Goal: Task Accomplishment & Management: Complete application form

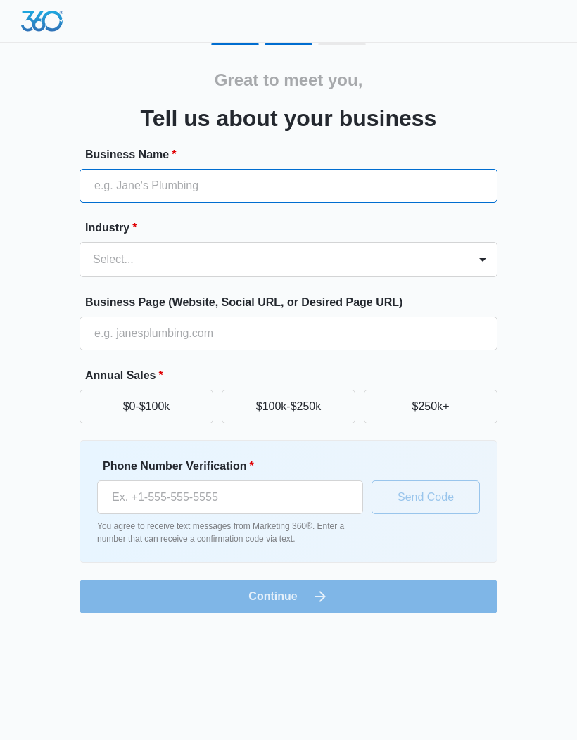
click at [213, 194] on input "Business Name *" at bounding box center [289, 186] width 418 height 34
type input "Sparkling Spaces"
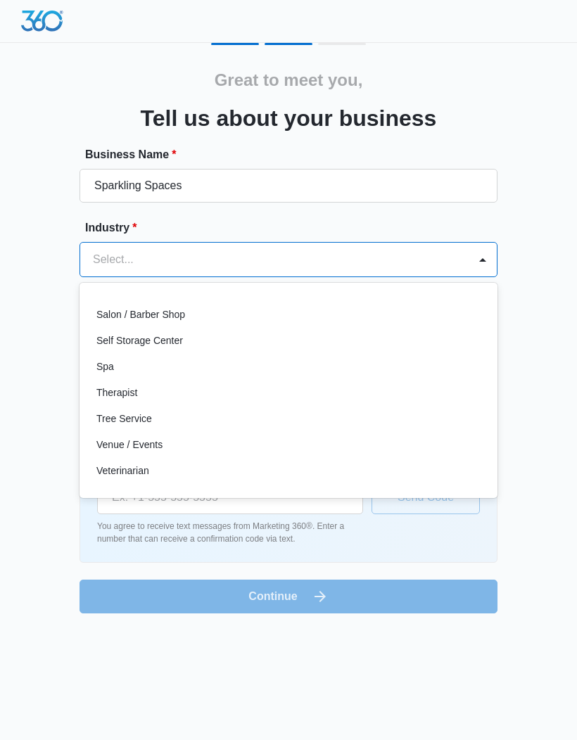
scroll to position [1089, 0]
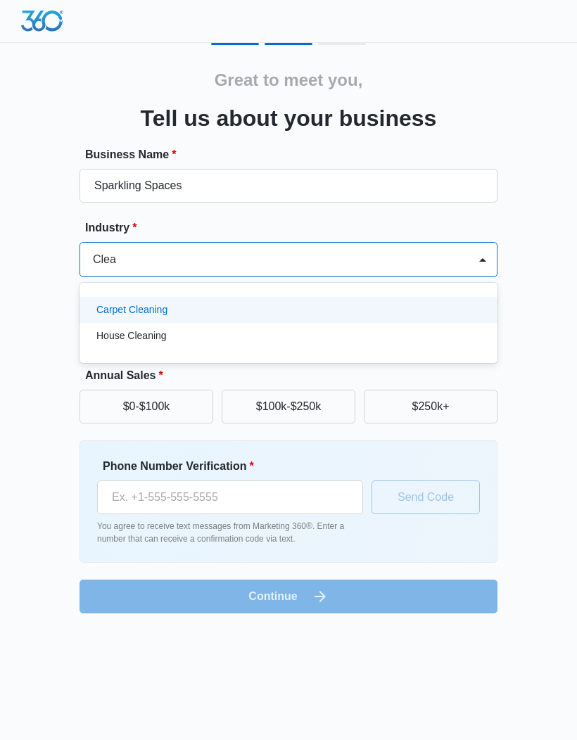
click at [161, 342] on p "House Cleaning" at bounding box center [131, 336] width 70 height 15
type input "Clea"
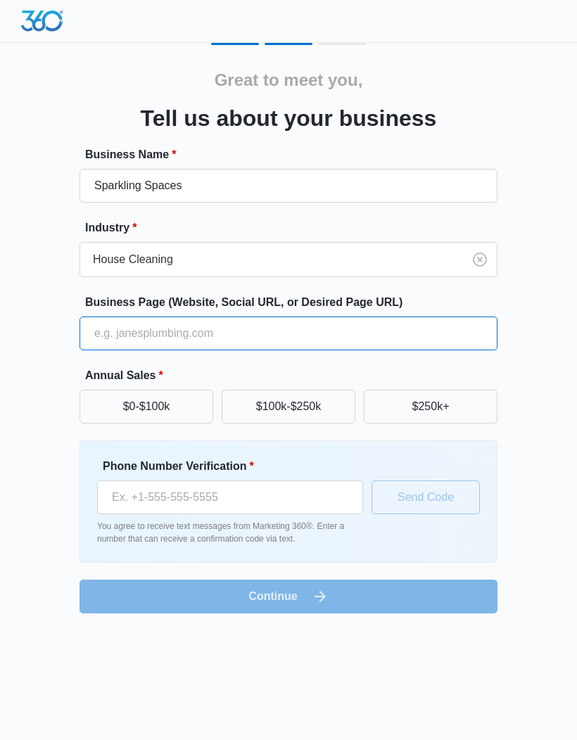
click at [209, 334] on input "Business Page (Website, Social URL, or Desired Page URL)" at bounding box center [289, 334] width 418 height 34
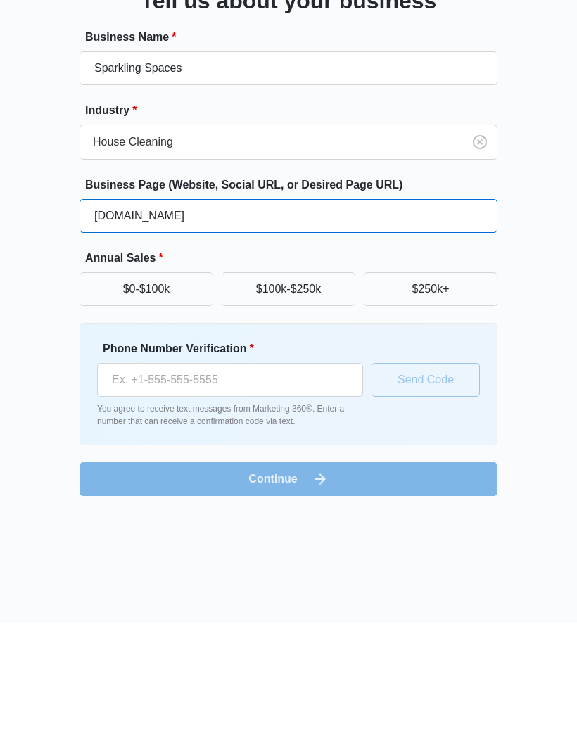
type input "SparklingSpaces.org"
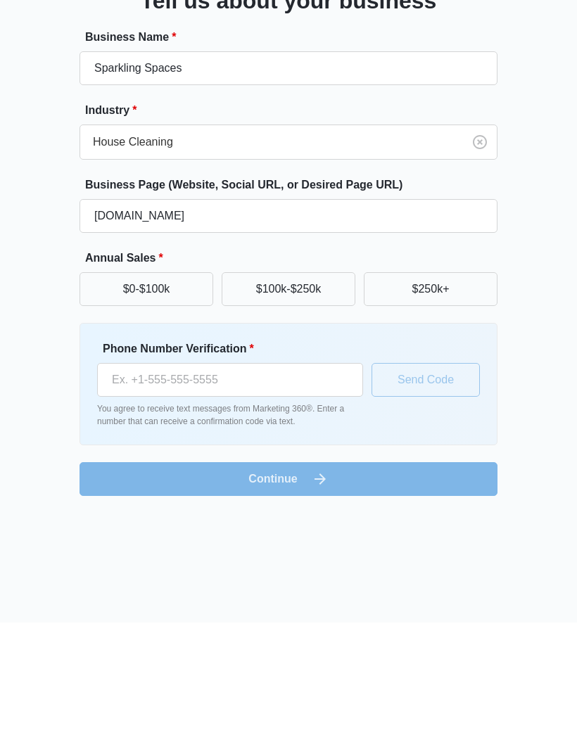
click at [189, 390] on button "$0-$100k" at bounding box center [147, 407] width 134 height 34
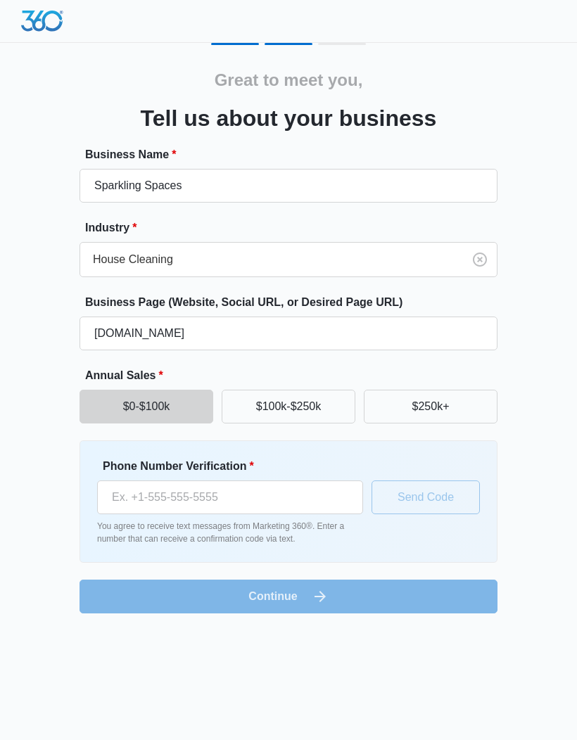
click at [170, 414] on button "$0-$100k" at bounding box center [147, 407] width 134 height 34
click at [229, 488] on input "Phone Number Verification *" at bounding box center [230, 498] width 266 height 34
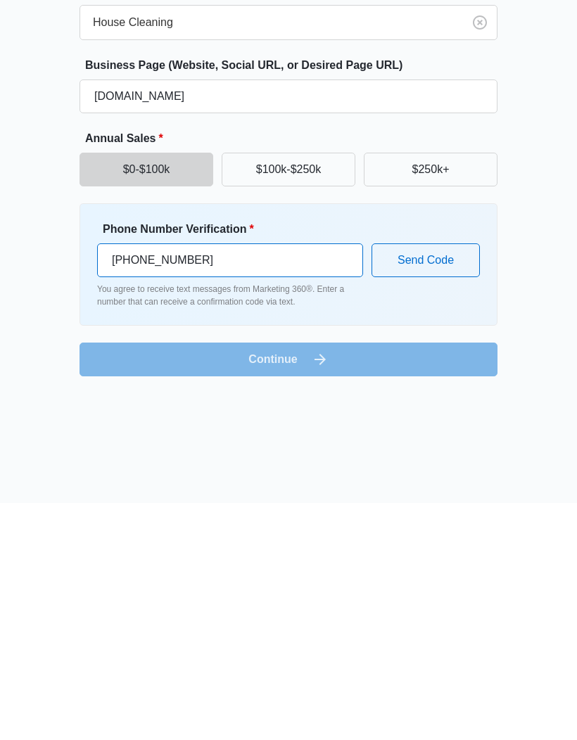
type input "(843) 506-5808"
click at [358, 360] on form "Business Name * Sparkling Spaces Industry * House Cleaning Business Page (Websi…" at bounding box center [289, 379] width 418 height 467
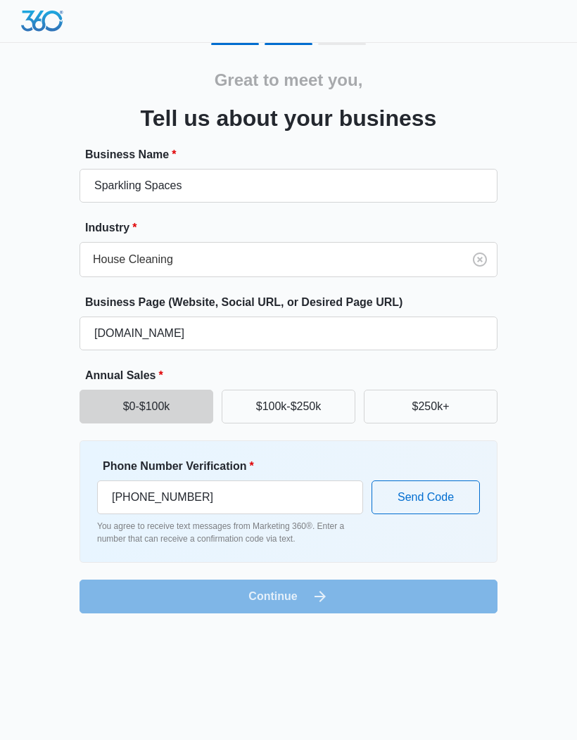
click at [427, 504] on button "Send Code" at bounding box center [426, 498] width 108 height 34
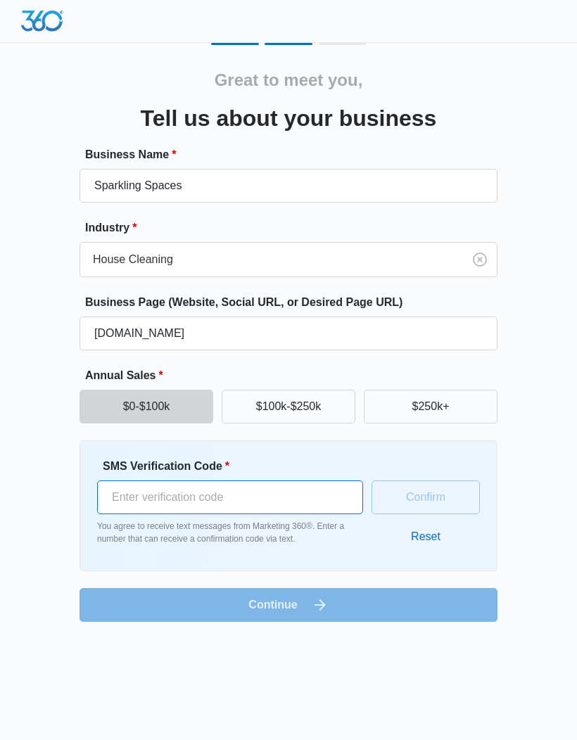
click at [288, 495] on input "SMS Verification Code *" at bounding box center [230, 498] width 266 height 34
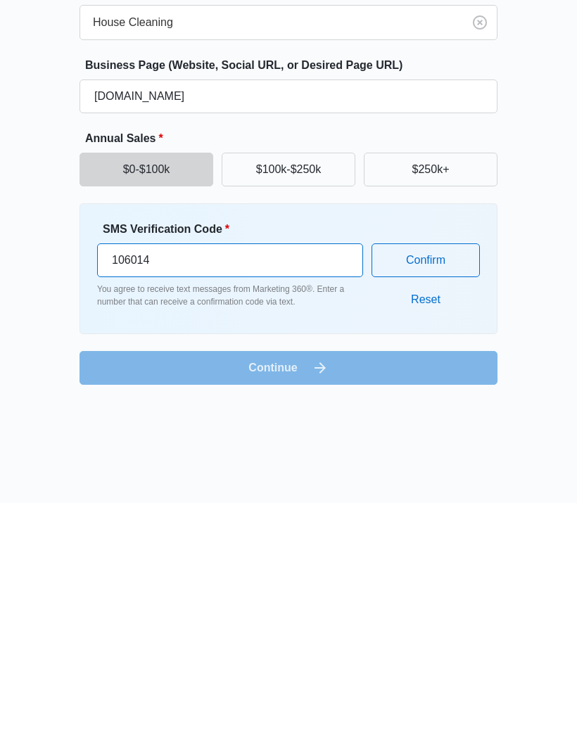
type input "106014"
click at [417, 481] on button "Confirm" at bounding box center [426, 498] width 108 height 34
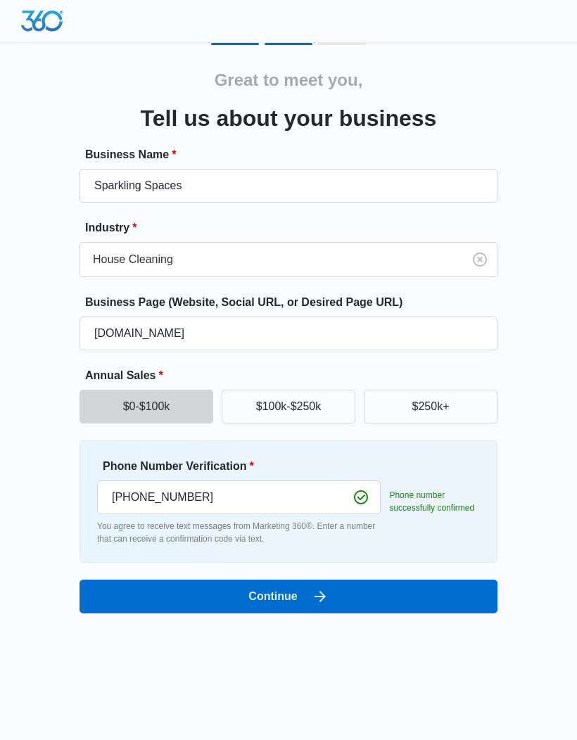
click at [324, 599] on icon "submit" at bounding box center [320, 596] width 11 height 11
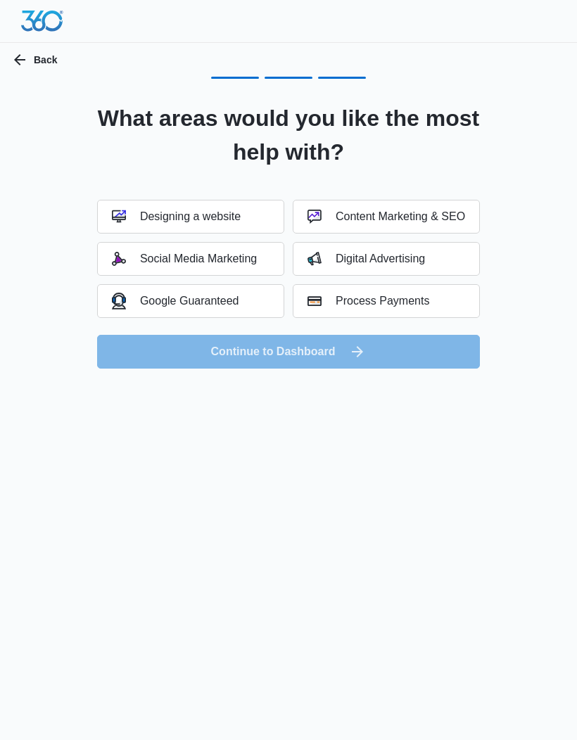
click at [248, 219] on button "Designing a website" at bounding box center [190, 217] width 187 height 34
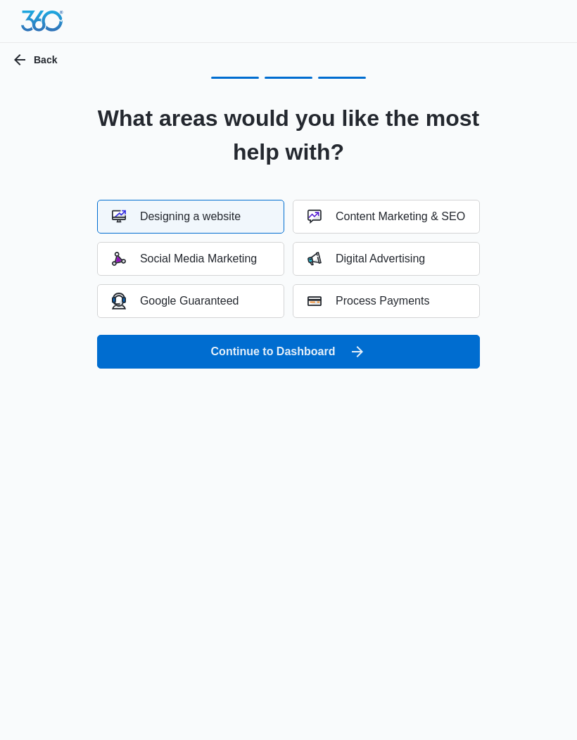
click at [234, 304] on div "Google Guaranteed" at bounding box center [175, 301] width 127 height 16
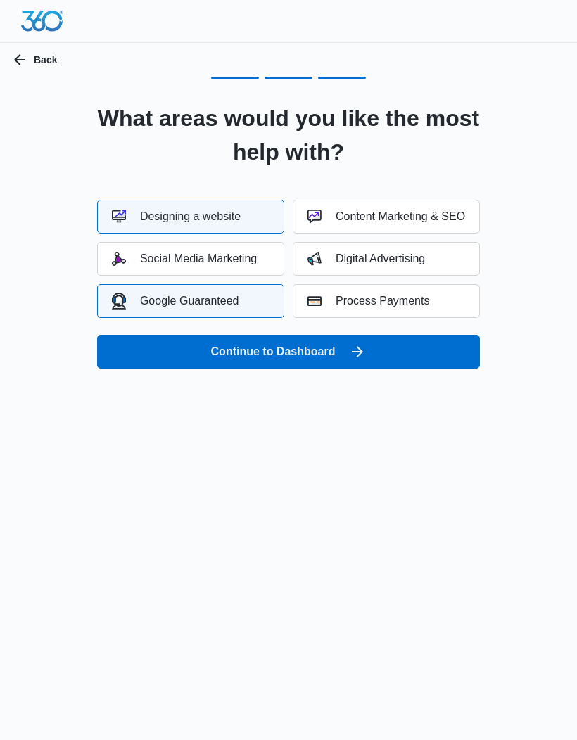
click at [338, 305] on div "Process Payments" at bounding box center [369, 301] width 122 height 14
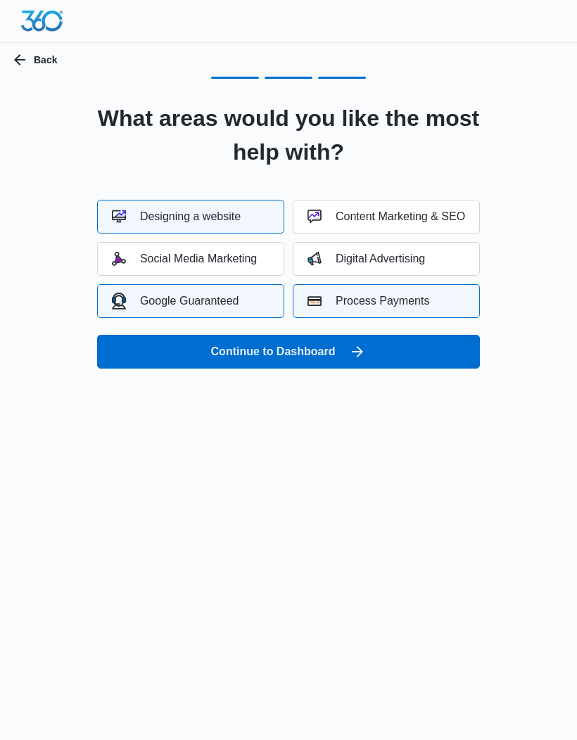
click at [355, 262] on div "Digital Advertising" at bounding box center [367, 259] width 118 height 14
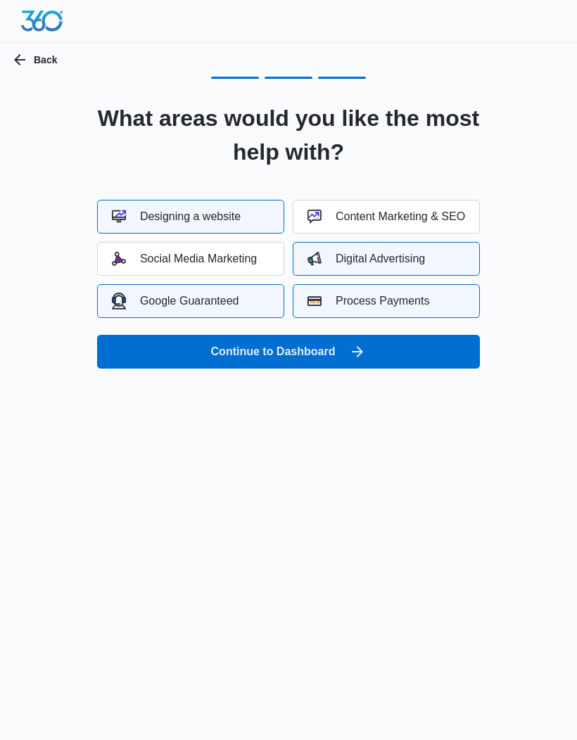
click at [382, 215] on div "Content Marketing & SEO" at bounding box center [387, 217] width 158 height 14
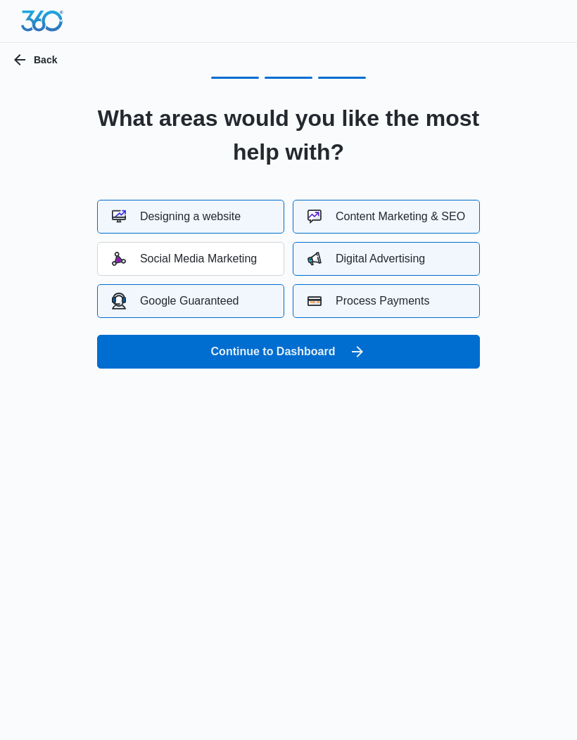
click at [255, 258] on div "Social Media Marketing" at bounding box center [184, 259] width 145 height 14
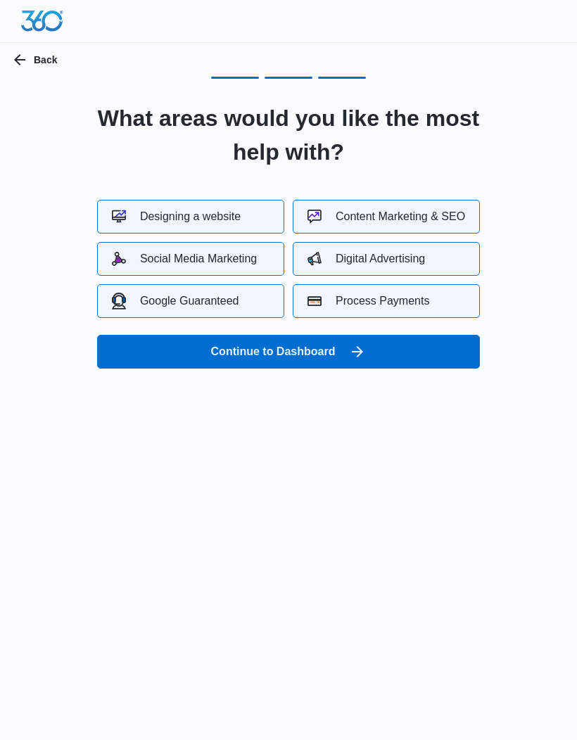
click at [319, 355] on button "Continue to Dashboard" at bounding box center [288, 352] width 383 height 34
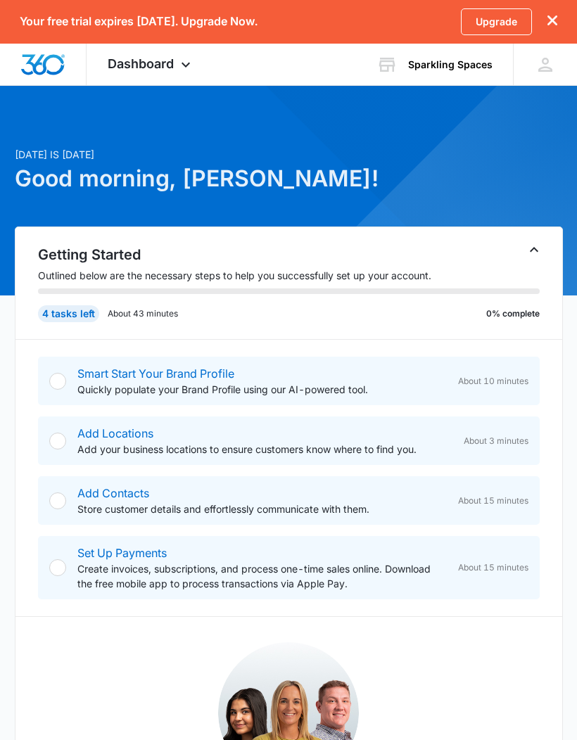
click at [54, 382] on div at bounding box center [57, 381] width 17 height 17
click at [49, 377] on div "Smart Start Your Brand Profile Quickly populate your Brand Profile using our AI…" at bounding box center [289, 381] width 502 height 49
click at [61, 376] on div at bounding box center [57, 381] width 17 height 17
click at [67, 381] on div "Smart Start Your Brand Profile Quickly populate your Brand Profile using our AI…" at bounding box center [289, 381] width 502 height 49
click at [96, 379] on link "Smart Start Your Brand Profile" at bounding box center [155, 374] width 157 height 14
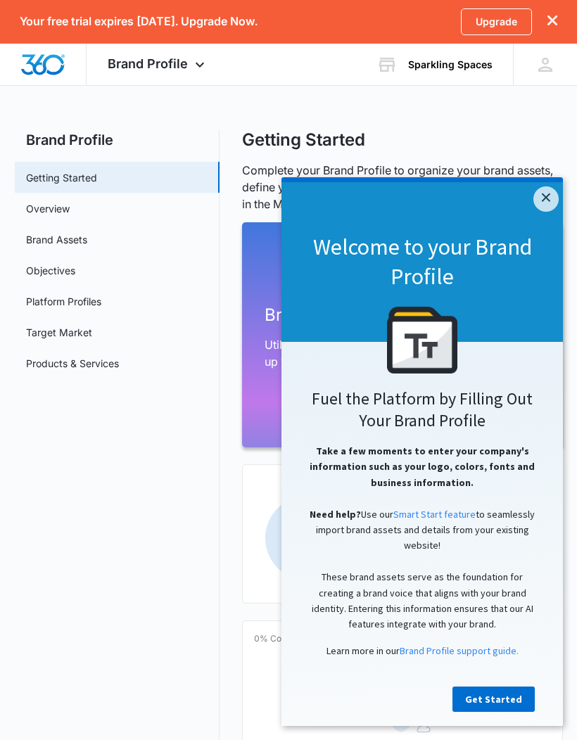
click at [549, 198] on link "×" at bounding box center [545, 198] width 25 height 25
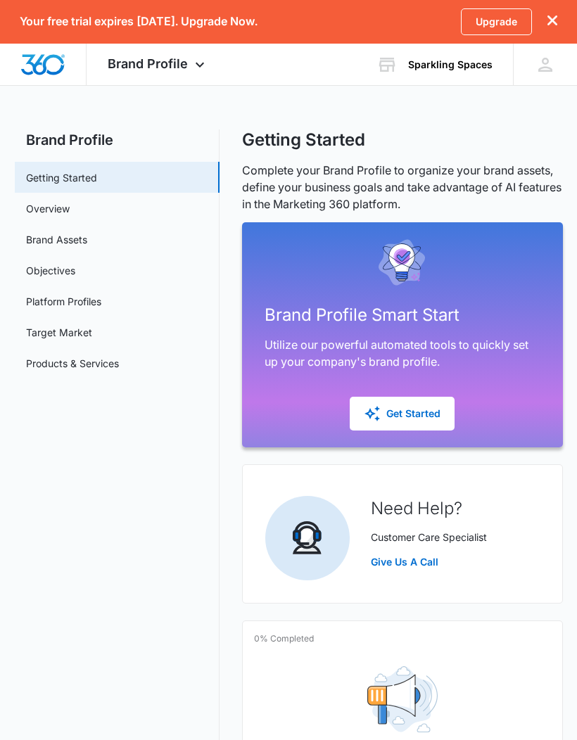
click at [423, 418] on div "Get Started" at bounding box center [402, 413] width 77 height 17
